Goal: Task Accomplishment & Management: Manage account settings

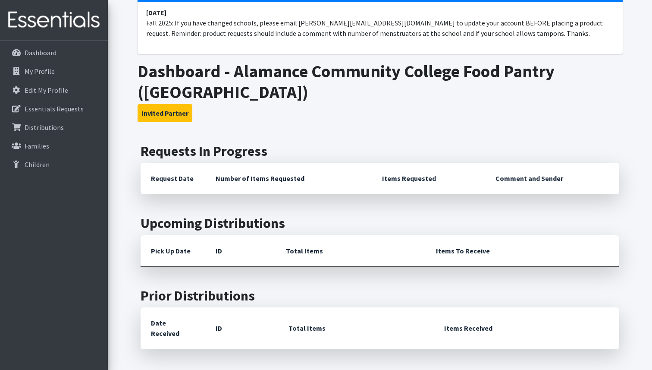
scroll to position [120, 0]
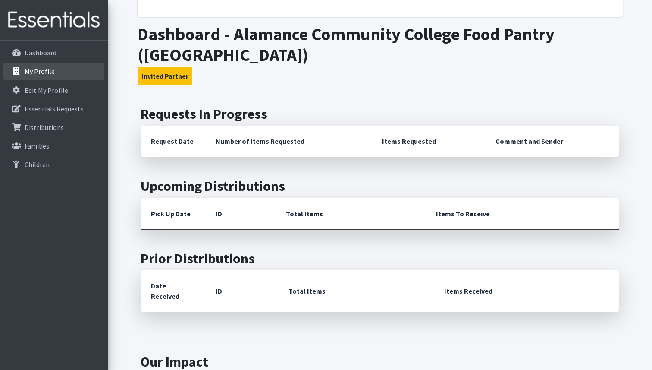
click at [55, 70] on link "My Profile" at bounding box center [53, 71] width 101 height 17
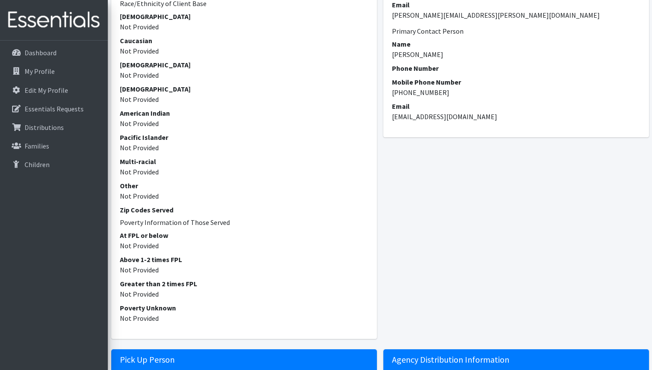
scroll to position [432, 0]
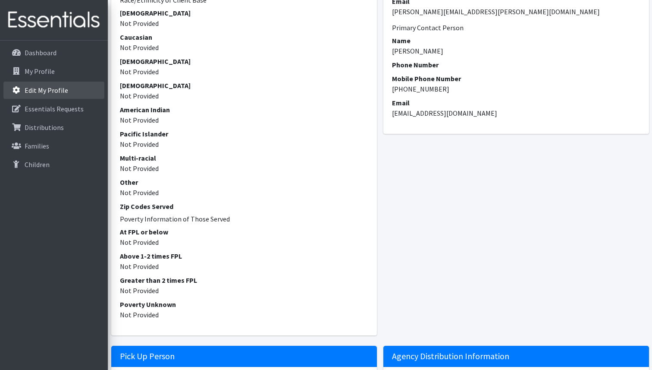
click at [51, 92] on p "Edit My Profile" at bounding box center [47, 90] width 44 height 9
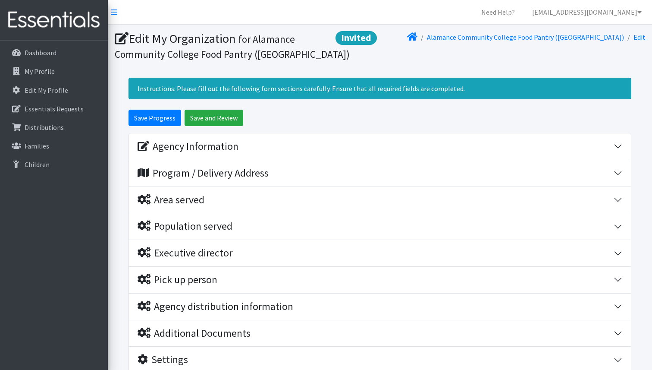
scroll to position [69, 0]
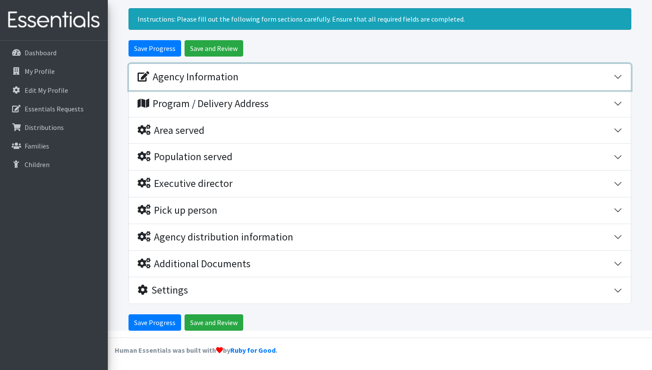
click at [220, 82] on div "Agency Information" at bounding box center [188, 77] width 101 height 13
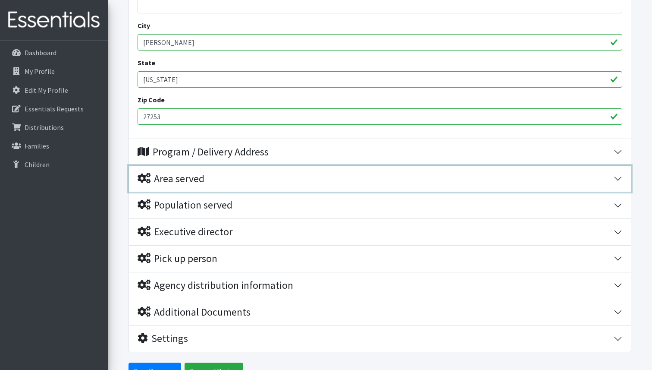
click at [214, 177] on div "Area served" at bounding box center [376, 179] width 476 height 13
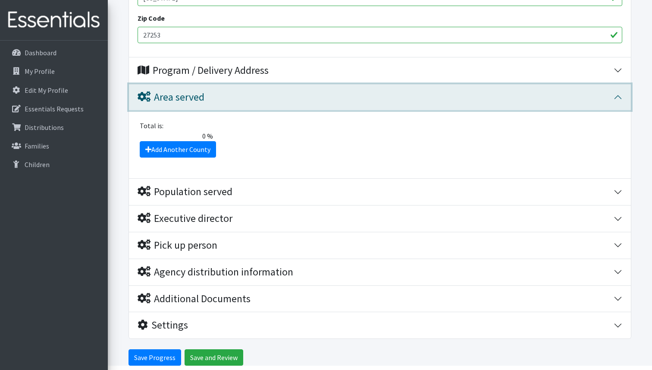
scroll to position [462, 0]
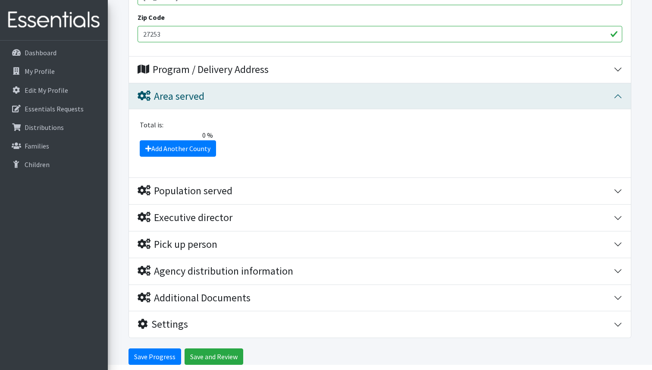
click at [297, 117] on fieldset "Total is: 0 % The total client share must be either 0 or 100 %. Add Another Cou…" at bounding box center [380, 136] width 485 height 41
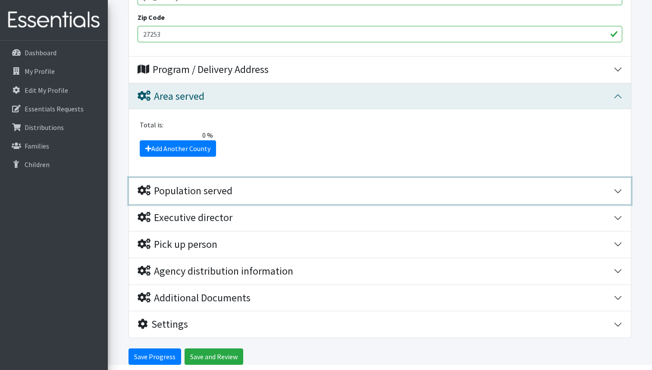
click at [256, 183] on button "Population served" at bounding box center [380, 191] width 502 height 26
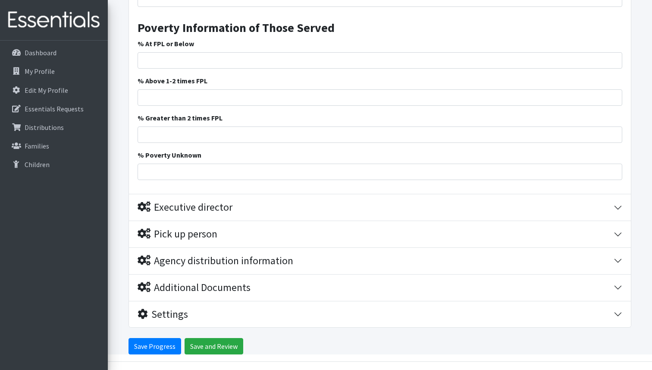
scroll to position [1121, 0]
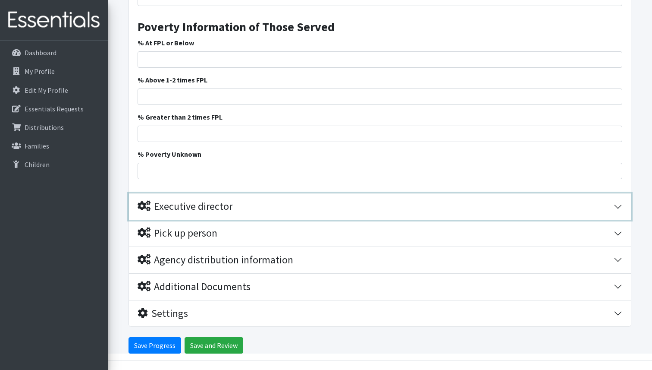
click at [200, 198] on button "Executive director" at bounding box center [380, 206] width 502 height 26
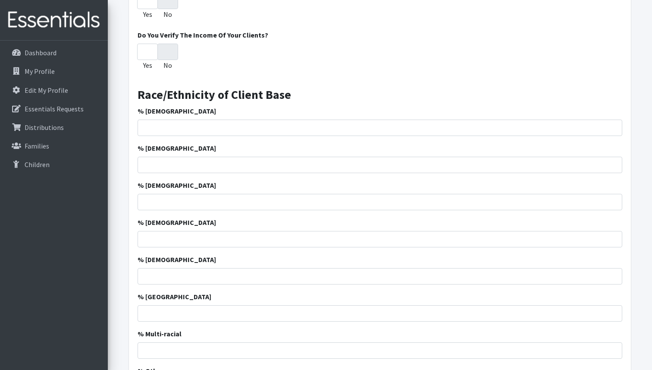
scroll to position [0, 0]
